Goal: Task Accomplishment & Management: Manage account settings

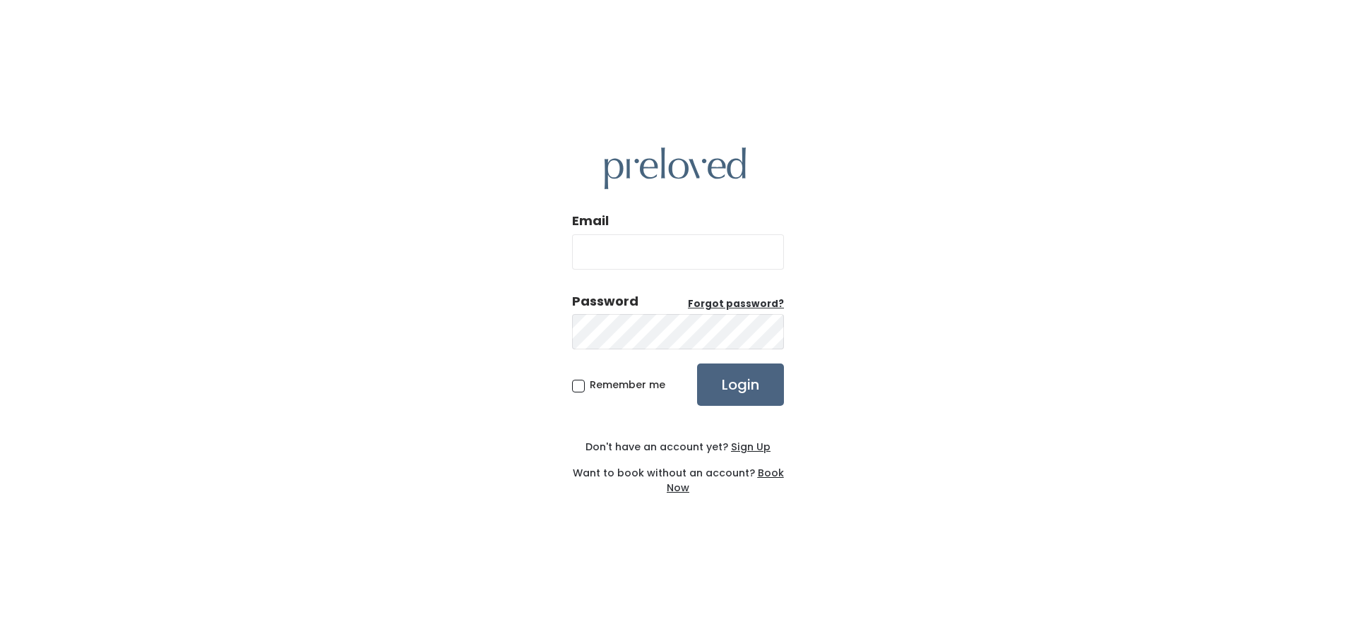
type input "mmaskill@gmail.com"
click at [749, 380] on input "Login" at bounding box center [740, 385] width 87 height 42
click at [751, 381] on input "Login" at bounding box center [740, 385] width 87 height 42
click at [493, 330] on div "Email mmaskill@gmail.com Password Forgot password? Remember me Login Don't have…" at bounding box center [678, 321] width 1356 height 643
click at [447, 326] on div "Email mmaskill@gmail.com Password Forgot password? Remember me Login Don't have…" at bounding box center [678, 321] width 1356 height 643
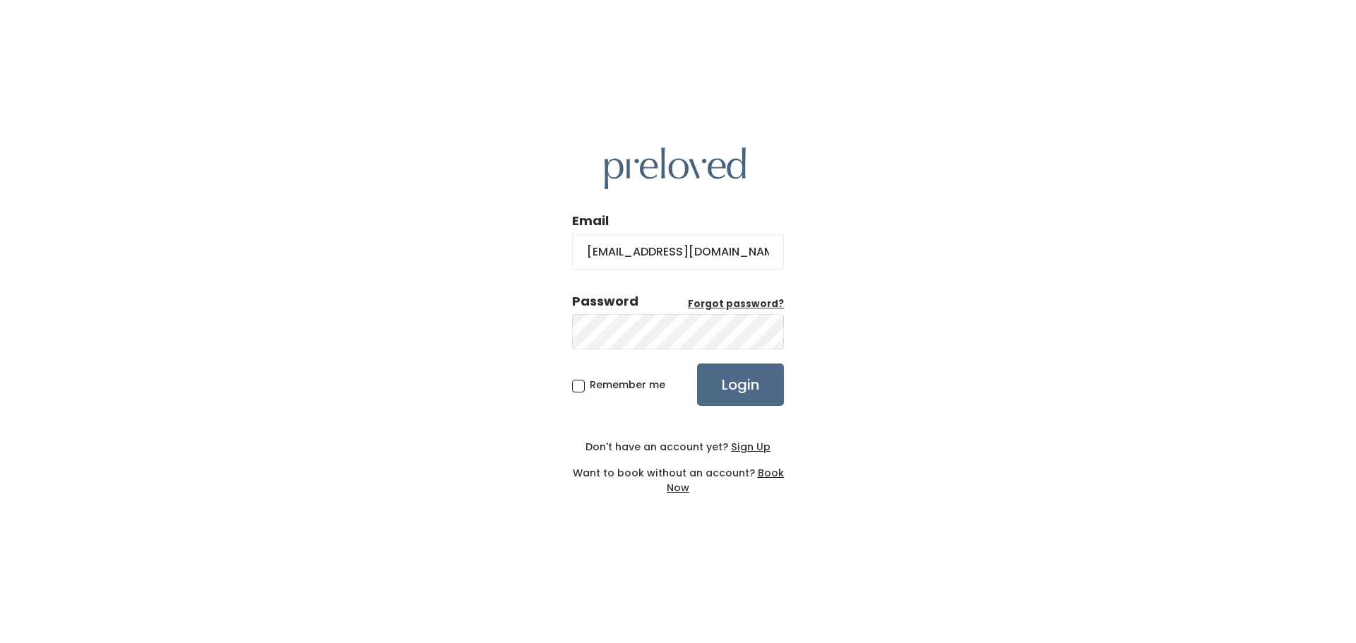
click at [458, 372] on div "Email mmaskill@gmail.com Password Forgot password? Remember me Login Don't have…" at bounding box center [678, 321] width 1356 height 643
click at [590, 385] on span "Remember me" at bounding box center [628, 385] width 76 height 14
click at [590, 385] on input "Remember me" at bounding box center [594, 382] width 9 height 9
checkbox input "true"
click at [775, 400] on input "Login" at bounding box center [740, 385] width 87 height 42
